Goal: Task Accomplishment & Management: Use online tool/utility

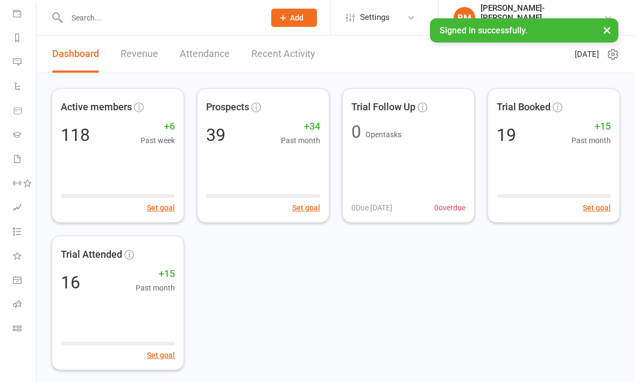
scroll to position [125, 0]
click at [14, 331] on icon at bounding box center [17, 328] width 9 height 9
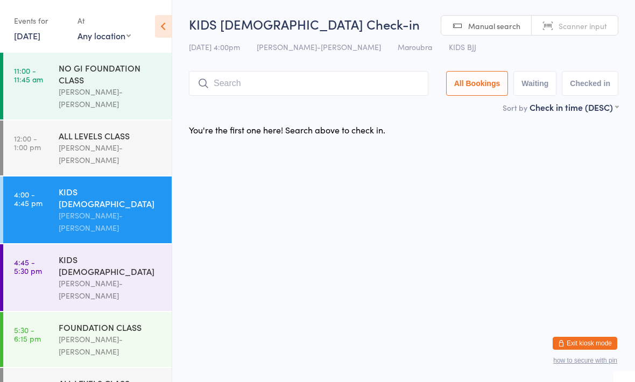
click at [234, 90] on input "search" at bounding box center [308, 83] width 239 height 25
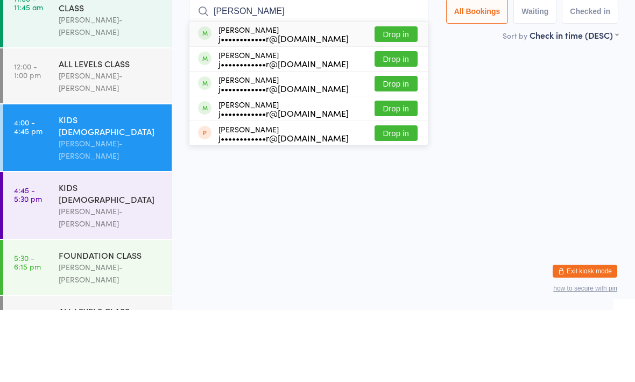
type input "[PERSON_NAME]"
click at [391, 173] on button "Drop in" at bounding box center [395, 181] width 43 height 16
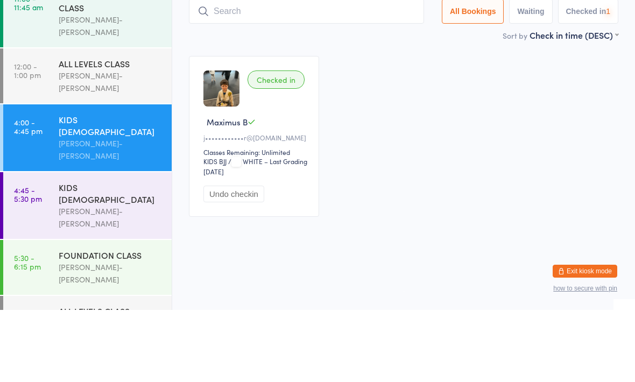
click at [242, 71] on input "search" at bounding box center [306, 83] width 235 height 25
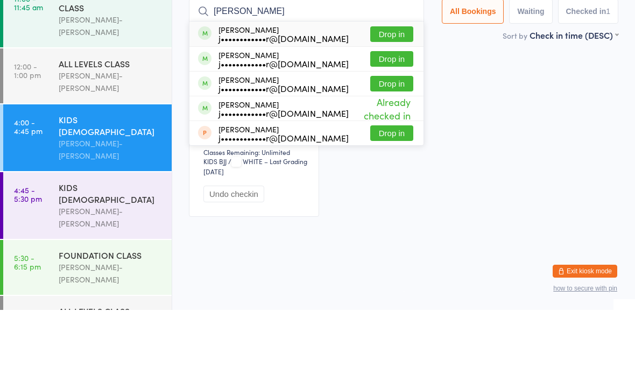
type input "[PERSON_NAME]"
click at [388, 123] on button "Drop in" at bounding box center [391, 131] width 43 height 16
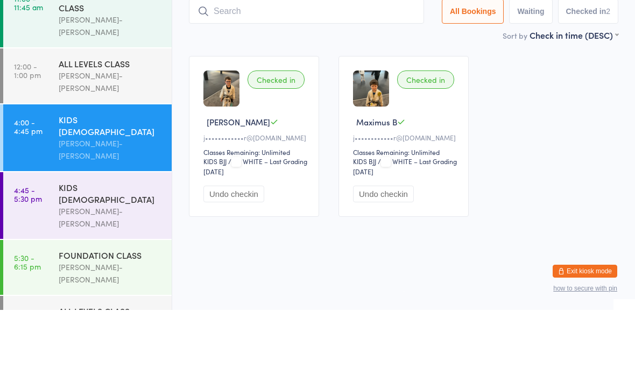
click at [75, 186] on div "KIDS [DEMOGRAPHIC_DATA]" at bounding box center [111, 198] width 104 height 24
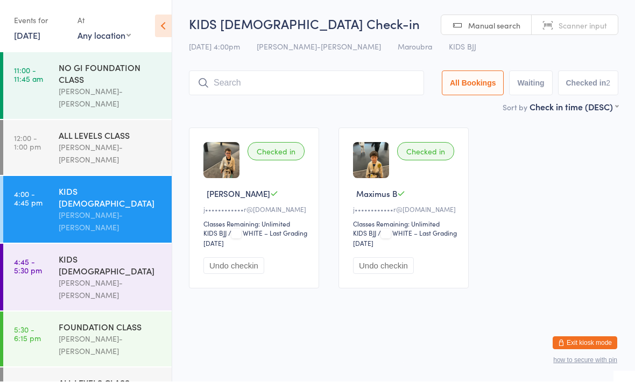
click at [228, 95] on input "search" at bounding box center [306, 83] width 235 height 25
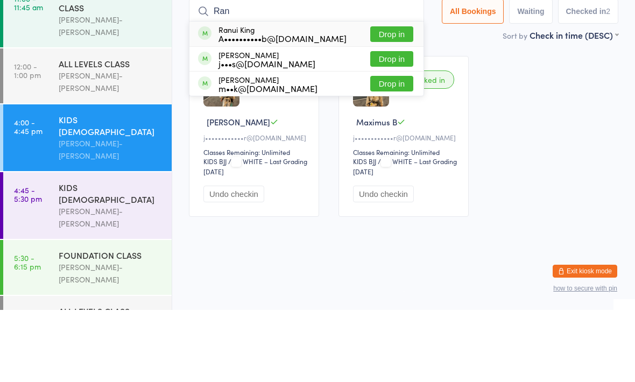
type input "Ran"
click at [401, 98] on button "Drop in" at bounding box center [391, 106] width 43 height 16
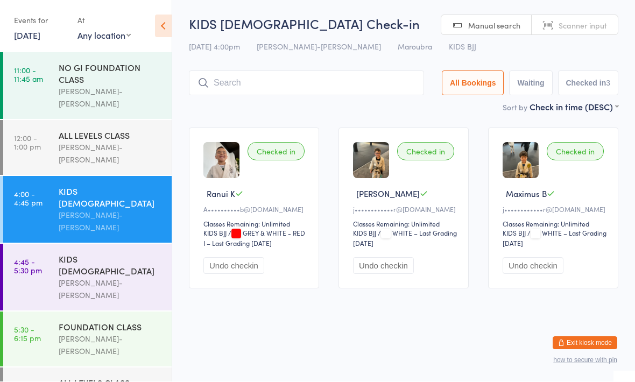
click at [222, 88] on input "search" at bounding box center [306, 83] width 235 height 25
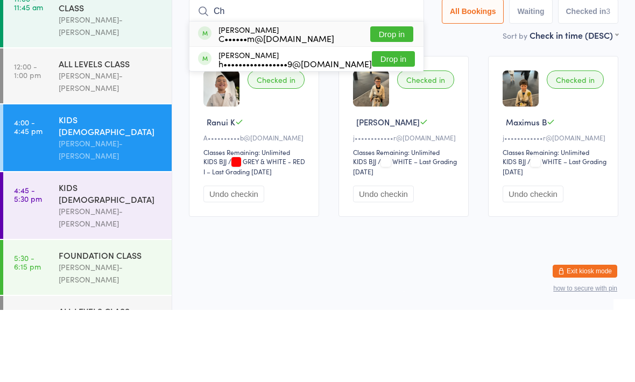
type input "C"
type input "Indrah"
click at [381, 98] on button "Drop in" at bounding box center [391, 106] width 43 height 16
